Goal: Find specific fact: Find specific page/section

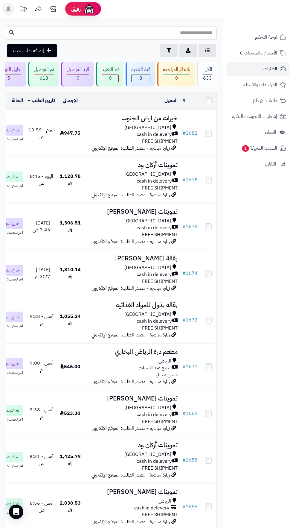
scroll to position [0, -19]
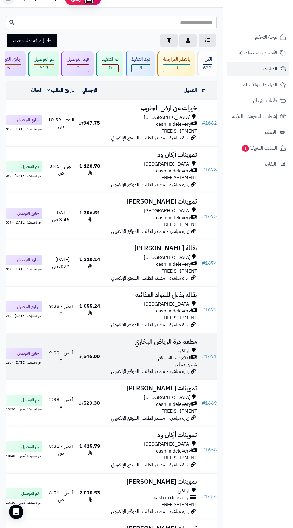
click at [162, 355] on div "الرياض" at bounding box center [151, 351] width 92 height 7
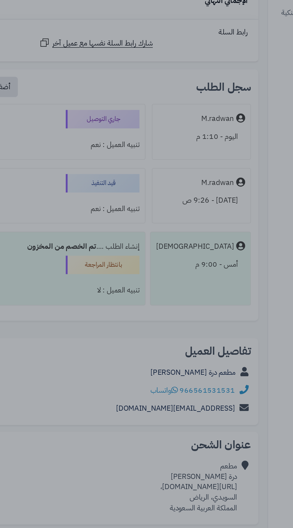
click at [202, 397] on div at bounding box center [146, 264] width 293 height 528
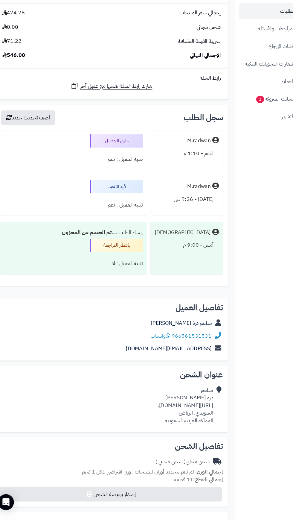
scroll to position [459, 0]
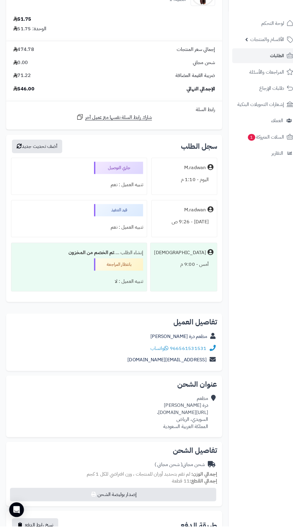
copy div "https://maps.app.goo.gl/XMbn8vcrWxT8gJJa6?g_st=awb،"
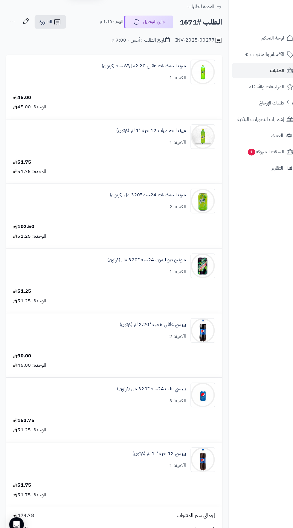
scroll to position [0, 0]
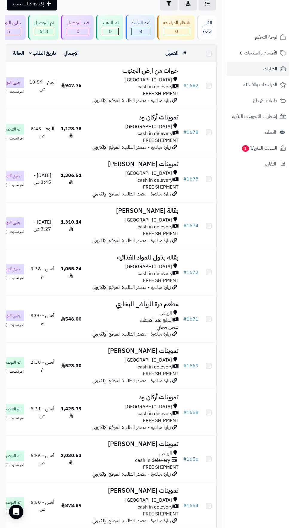
scroll to position [0, -19]
